Goal: Information Seeking & Learning: Learn about a topic

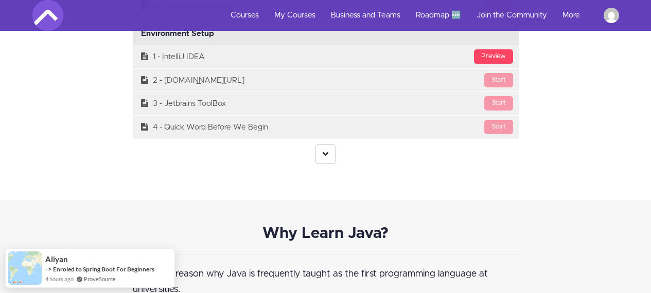
scroll to position [2827, 0]
click at [323, 157] on icon at bounding box center [325, 154] width 7 height 7
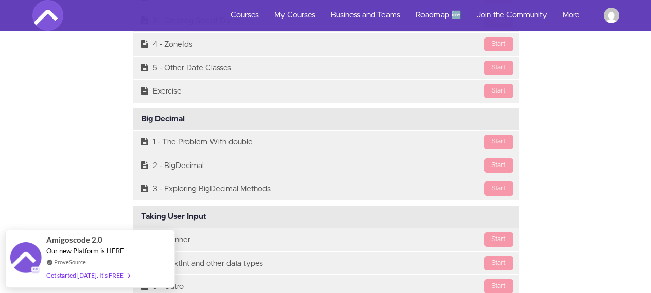
scroll to position [5572, 0]
drag, startPoint x: 186, startPoint y: 117, endPoint x: 142, endPoint y: 120, distance: 44.3
click at [142, 120] on div "Big Decimal Available in days days after you enroll" at bounding box center [326, 119] width 386 height 22
copy div "Big Decimal"
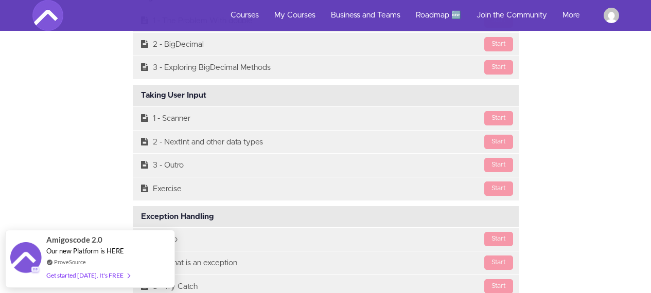
scroll to position [5694, 0]
drag, startPoint x: 207, startPoint y: 93, endPoint x: 139, endPoint y: 97, distance: 68.1
click at [139, 97] on div "Taking User Input Available in days days after you enroll" at bounding box center [326, 95] width 386 height 22
copy div "Taking User Input"
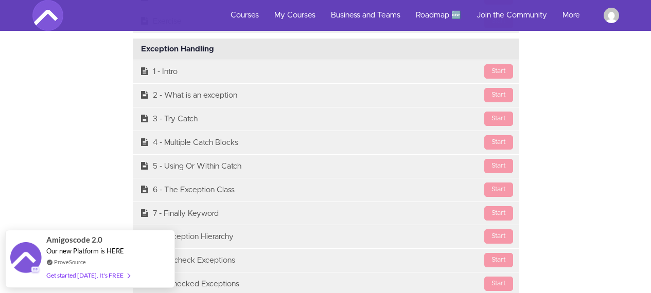
scroll to position [5822, 0]
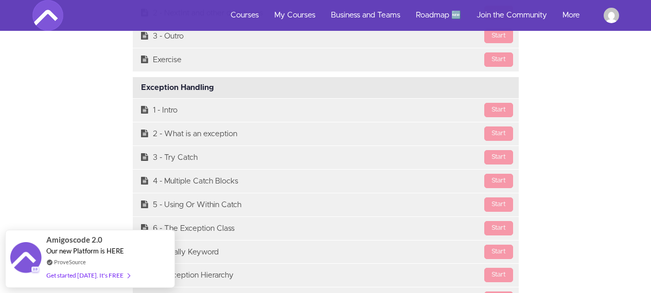
drag, startPoint x: 214, startPoint y: 86, endPoint x: 141, endPoint y: 92, distance: 73.3
click at [141, 92] on div "Exception Handling Available in days days after you enroll" at bounding box center [326, 88] width 386 height 22
copy div "Exception Handling"
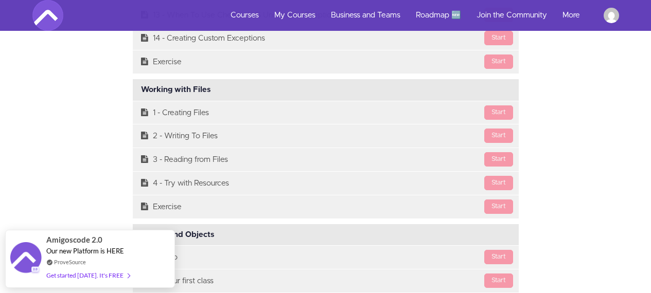
scroll to position [6201, 0]
drag, startPoint x: 212, startPoint y: 91, endPoint x: 140, endPoint y: 97, distance: 72.3
click at [140, 97] on div "Working with Files Available in days days after you enroll" at bounding box center [326, 90] width 386 height 22
copy div "Working with Files"
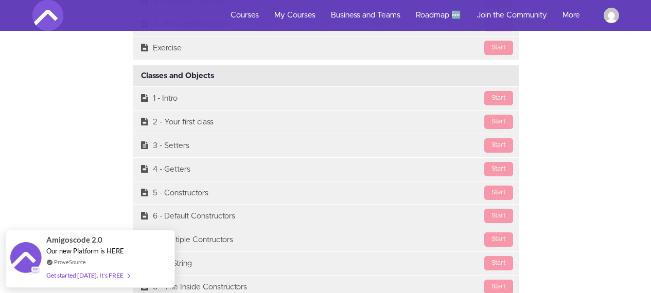
scroll to position [6372, 0]
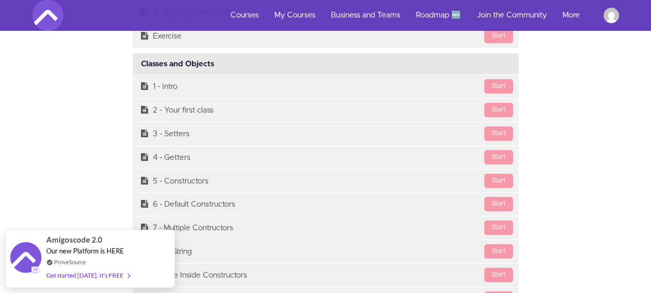
drag, startPoint x: 216, startPoint y: 64, endPoint x: 142, endPoint y: 64, distance: 74.6
click at [142, 64] on div "Classes and Objects Available in days days after you enroll" at bounding box center [326, 65] width 386 height 22
copy div "Classes and Objects"
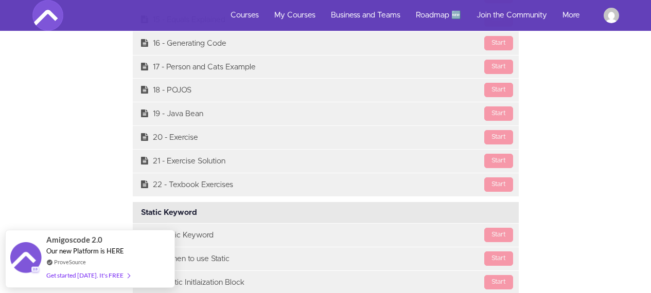
scroll to position [6794, 0]
